Goal: Task Accomplishment & Management: Manage account settings

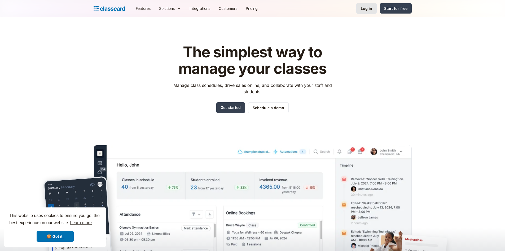
click at [368, 10] on div "Log in" at bounding box center [366, 9] width 11 height 6
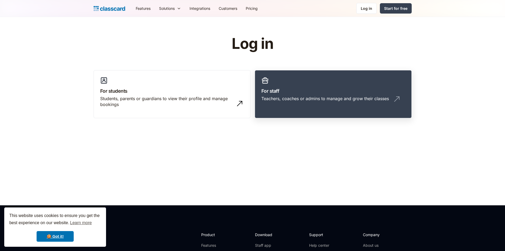
click at [311, 96] on div "Teachers, coaches or admins to manage and grow their classes" at bounding box center [325, 98] width 128 height 6
